Goal: Browse casually

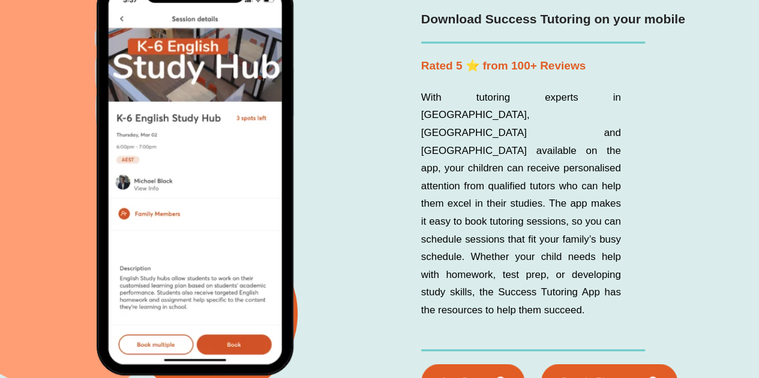
click at [559, 185] on p "With tutoring experts in [GEOGRAPHIC_DATA], [GEOGRAPHIC_DATA] and [GEOGRAPHIC_D…" at bounding box center [506, 193] width 189 height 218
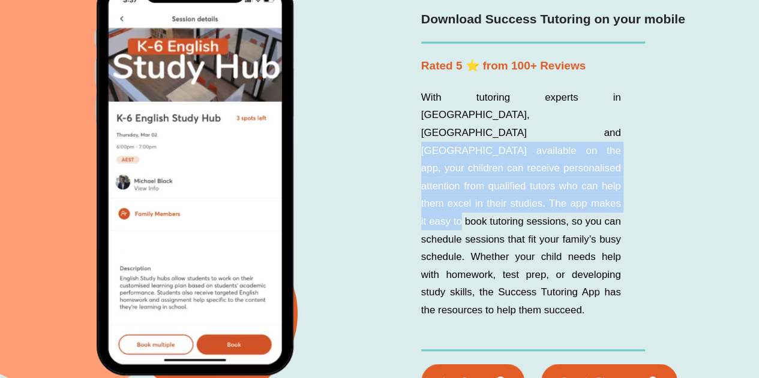
drag, startPoint x: 559, startPoint y: 185, endPoint x: 529, endPoint y: 115, distance: 75.7
click at [529, 115] on p "With tutoring experts in [GEOGRAPHIC_DATA], [GEOGRAPHIC_DATA] and [GEOGRAPHIC_D…" at bounding box center [506, 193] width 189 height 218
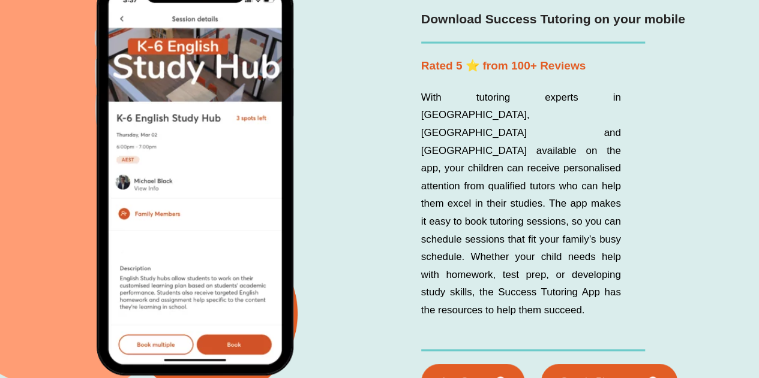
click at [522, 101] on p "With tutoring experts in [GEOGRAPHIC_DATA], [GEOGRAPHIC_DATA] and [GEOGRAPHIC_D…" at bounding box center [506, 193] width 189 height 218
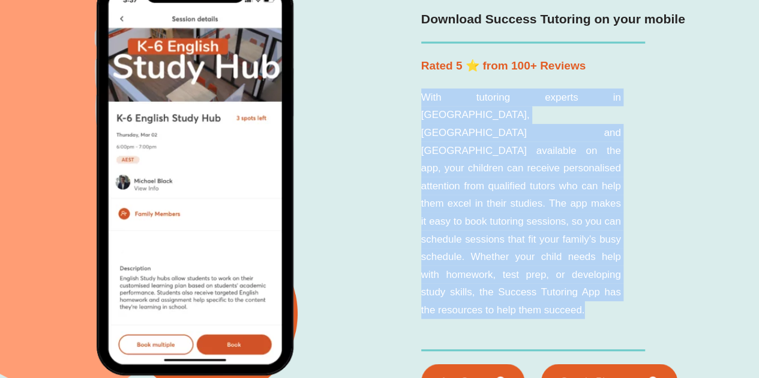
drag, startPoint x: 522, startPoint y: 101, endPoint x: 496, endPoint y: 224, distance: 125.6
click at [496, 224] on p "With tutoring experts in [GEOGRAPHIC_DATA], [GEOGRAPHIC_DATA] and [GEOGRAPHIC_D…" at bounding box center [506, 193] width 189 height 218
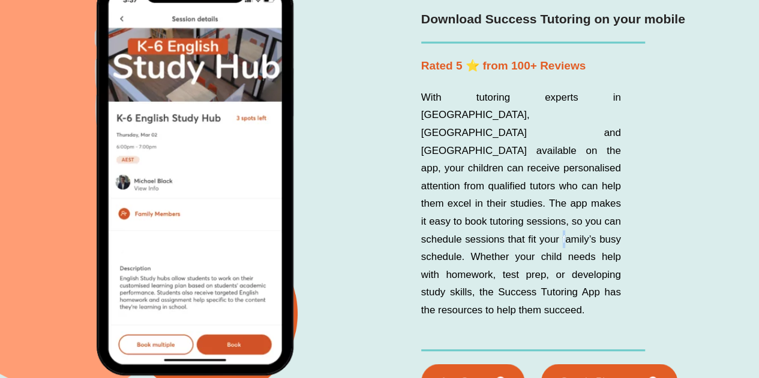
click at [496, 224] on p "With tutoring experts in [GEOGRAPHIC_DATA], [GEOGRAPHIC_DATA] and [GEOGRAPHIC_D…" at bounding box center [506, 193] width 189 height 218
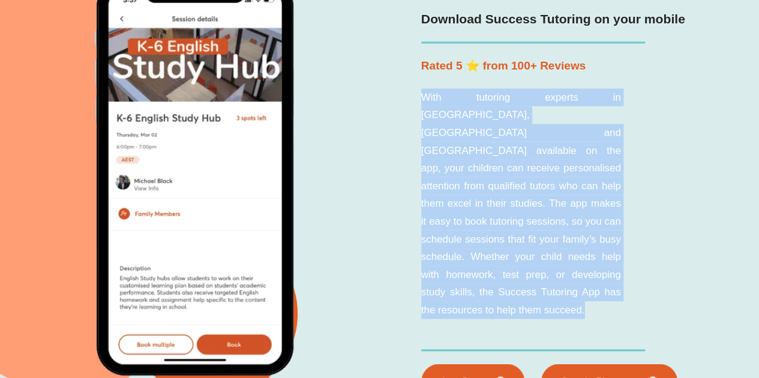
drag, startPoint x: 496, startPoint y: 224, endPoint x: 502, endPoint y: 174, distance: 49.5
click at [502, 174] on p "With tutoring experts in [GEOGRAPHIC_DATA], [GEOGRAPHIC_DATA] and [GEOGRAPHIC_D…" at bounding box center [506, 193] width 189 height 218
